Goal: Task Accomplishment & Management: Manage account settings

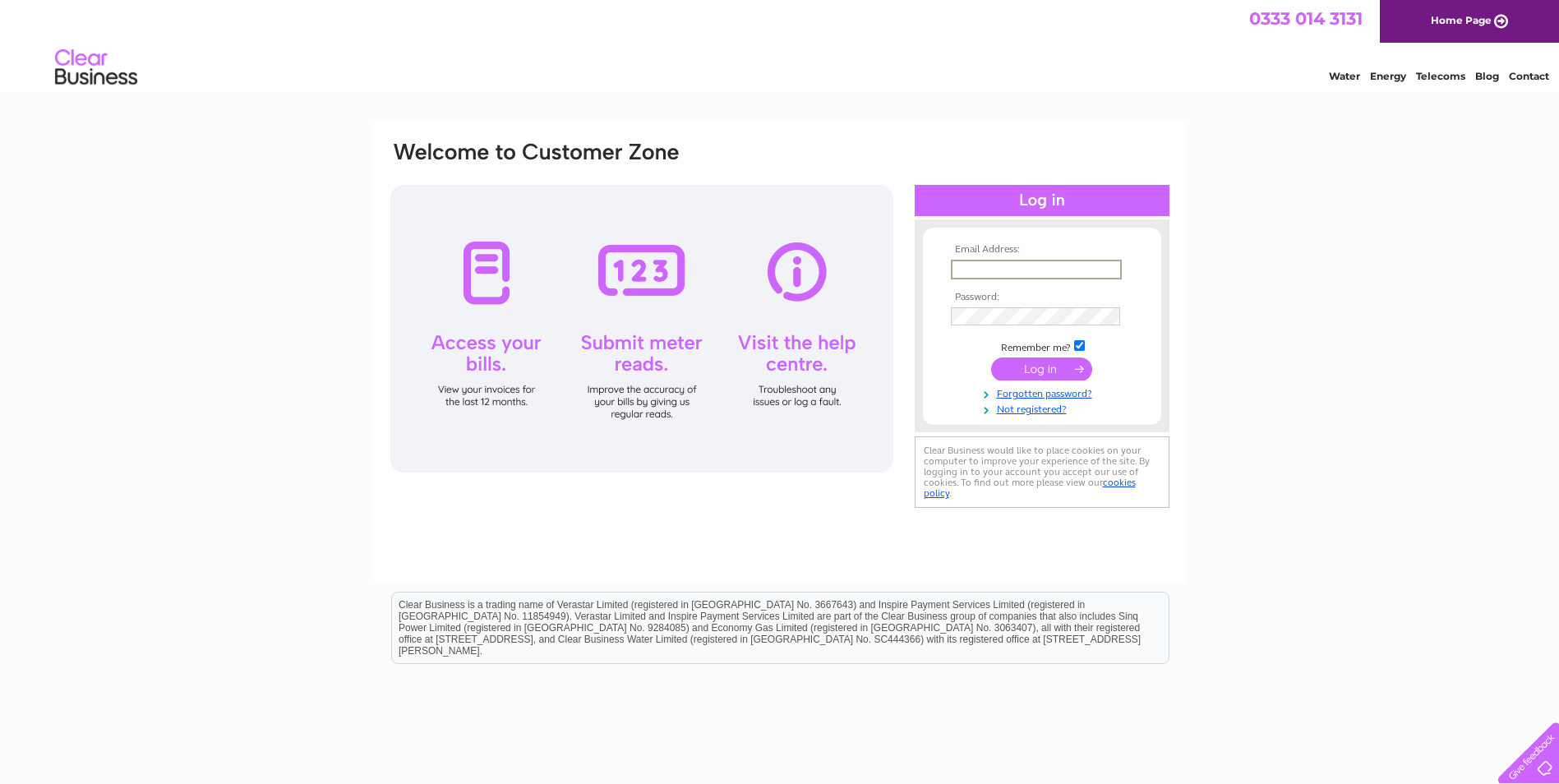
click at [1040, 271] on input "text" at bounding box center [1037, 269] width 171 height 20
type input "sales@somers-fishing.com"
click at [1056, 370] on input "submit" at bounding box center [1041, 367] width 101 height 23
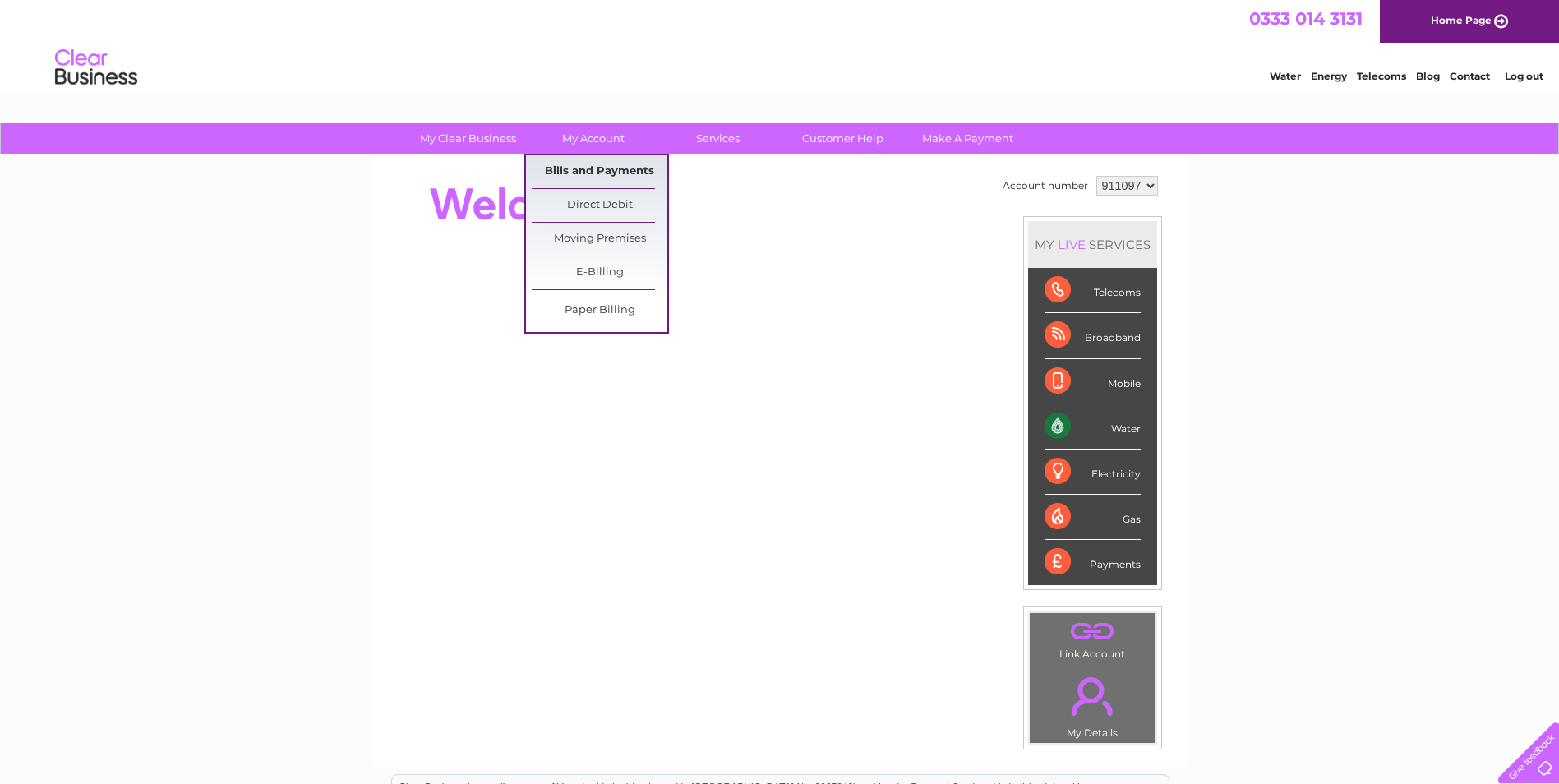
click at [603, 165] on link "Bills and Payments" at bounding box center [600, 171] width 136 height 33
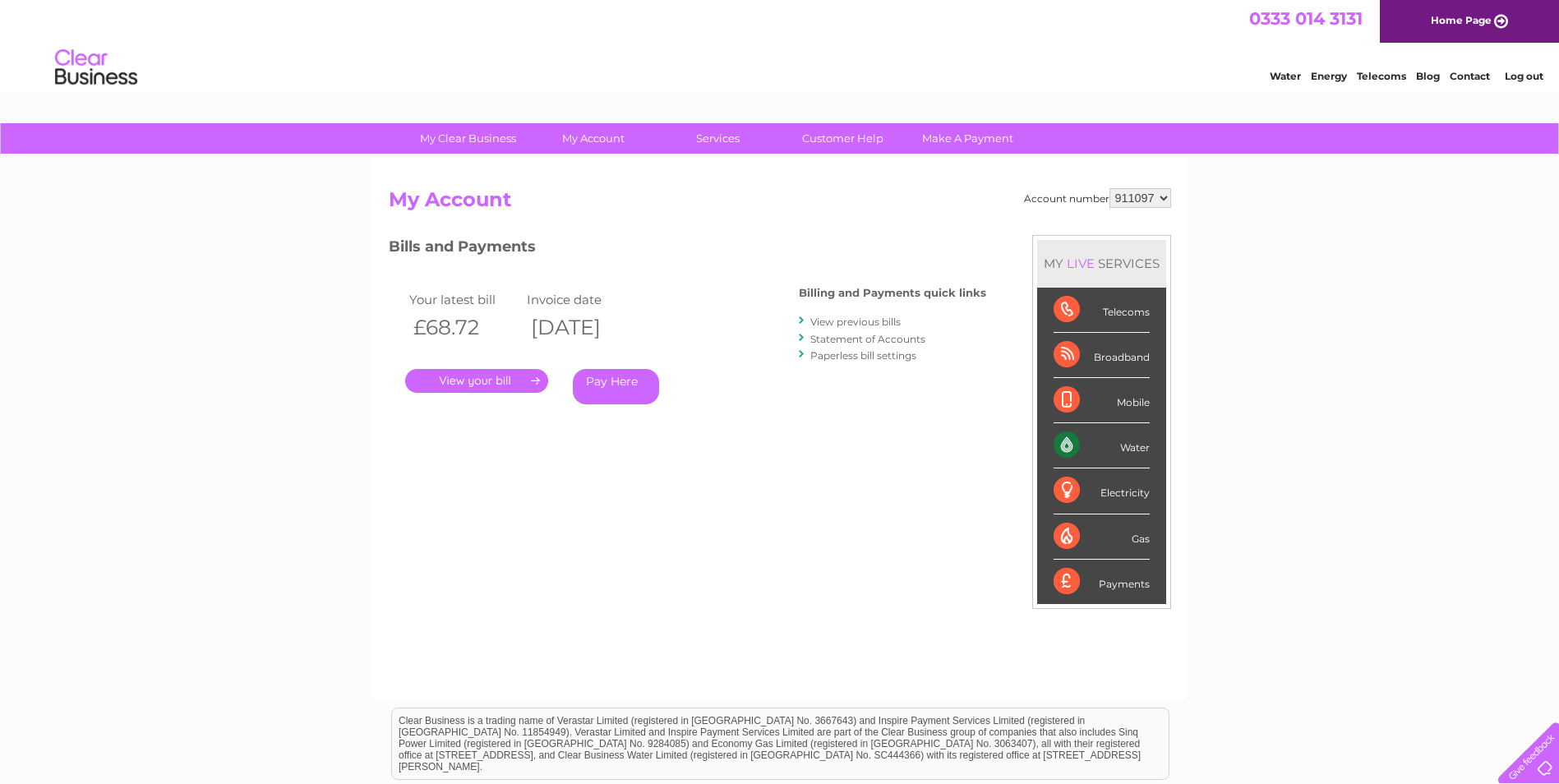
click at [488, 378] on link "." at bounding box center [476, 380] width 143 height 24
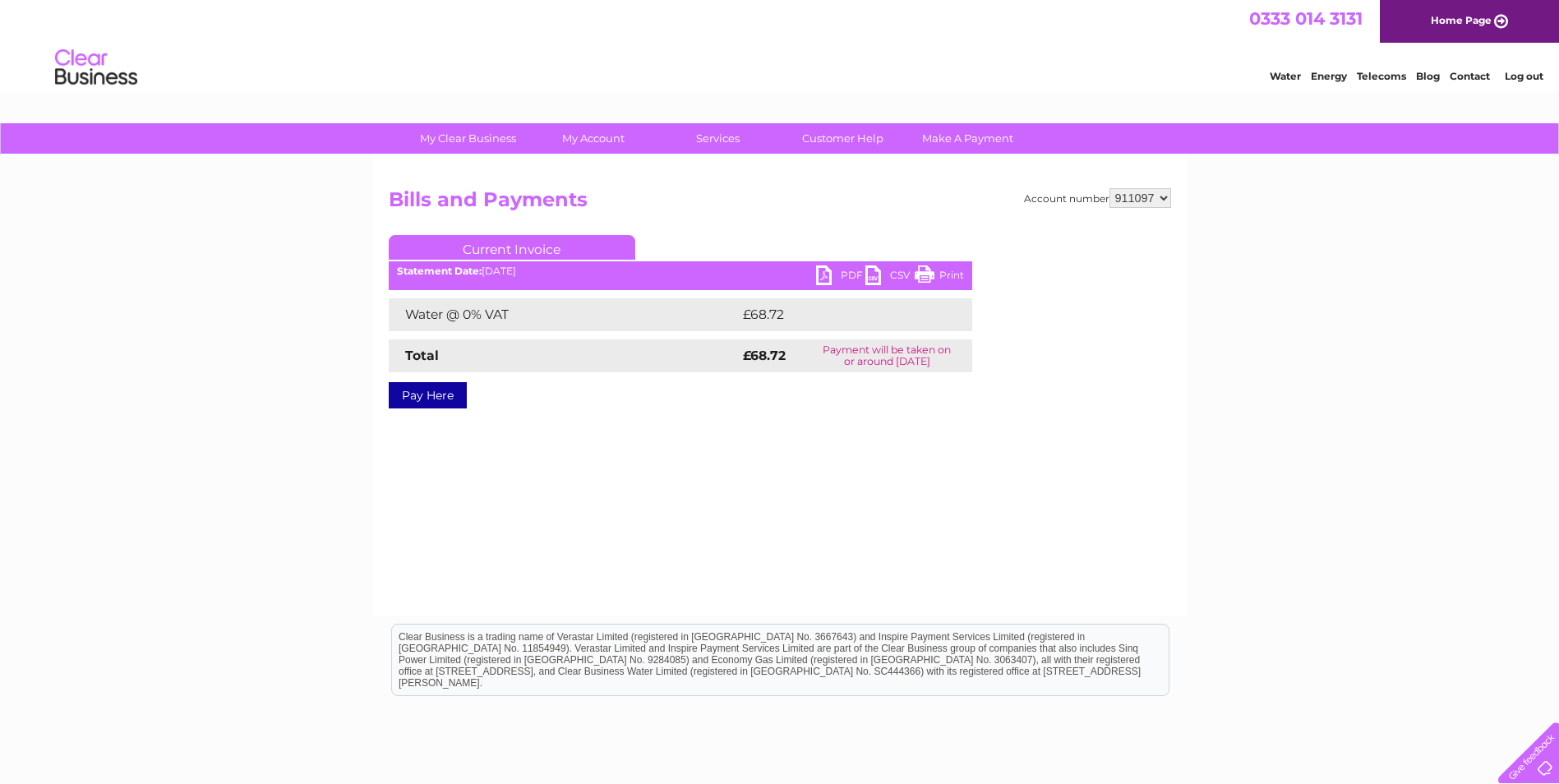
click at [830, 269] on link "PDF" at bounding box center [841, 277] width 49 height 24
